Goal: Transaction & Acquisition: Purchase product/service

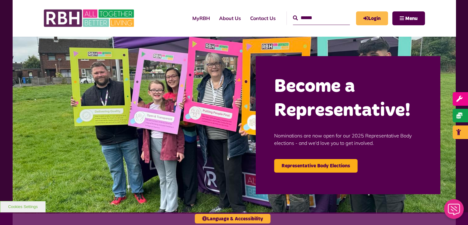
click at [370, 19] on link "Login" at bounding box center [372, 18] width 32 height 14
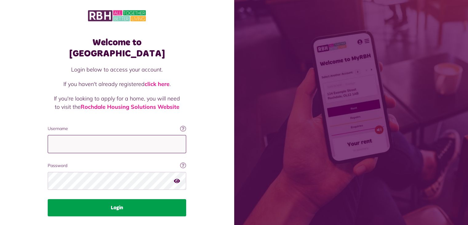
type input "**********"
click at [126, 199] on button "Login" at bounding box center [117, 207] width 139 height 17
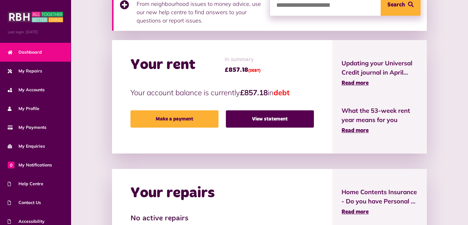
scroll to position [114, 0]
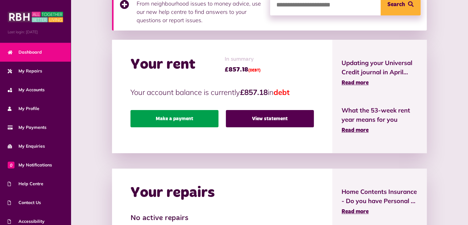
click at [176, 119] on link "Make a payment" at bounding box center [175, 118] width 88 height 17
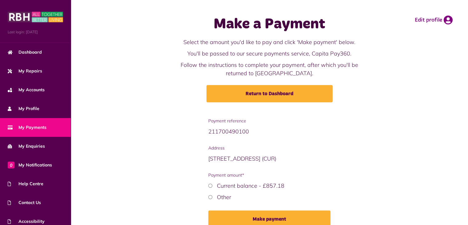
scroll to position [30, 0]
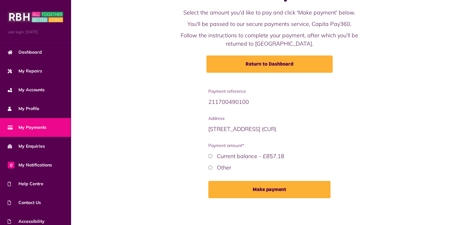
click at [220, 168] on label "Other" at bounding box center [224, 167] width 14 height 7
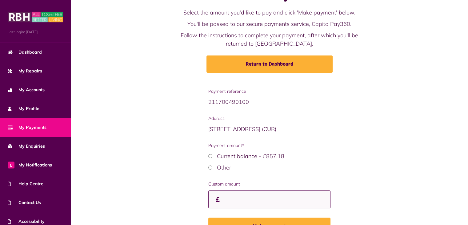
click at [270, 195] on input "Custom amount" at bounding box center [269, 199] width 122 height 18
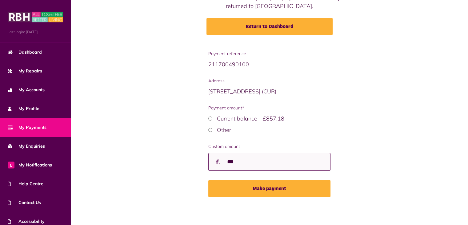
scroll to position [67, 0]
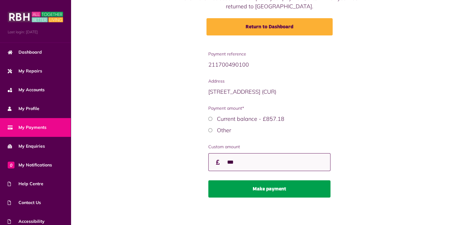
type input "***"
click at [263, 187] on button "Make payment" at bounding box center [269, 188] width 122 height 17
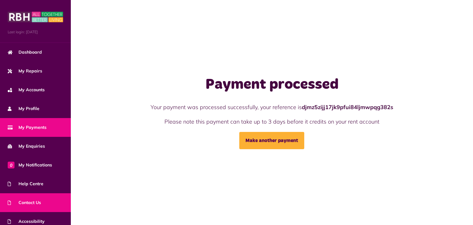
scroll to position [24, 0]
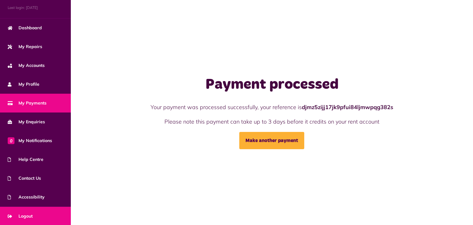
click at [33, 210] on link "Logout" at bounding box center [35, 216] width 71 height 19
